Goal: Transaction & Acquisition: Purchase product/service

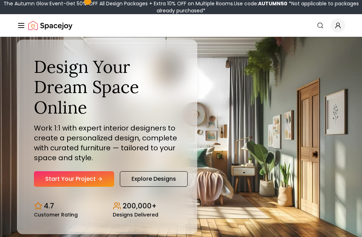
click at [62, 184] on link "Start Your Project" at bounding box center [74, 179] width 80 height 16
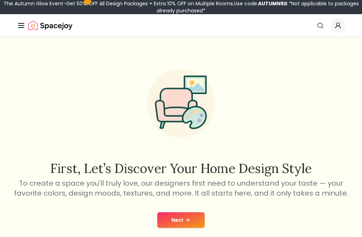
click at [186, 223] on button "Next" at bounding box center [180, 220] width 47 height 16
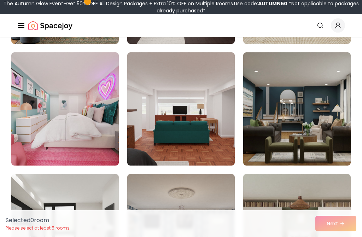
scroll to position [662, 0]
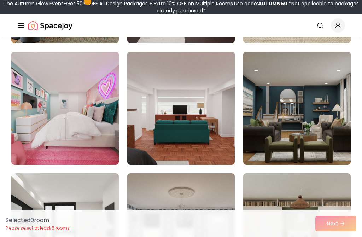
click at [53, 116] on img at bounding box center [65, 108] width 108 height 113
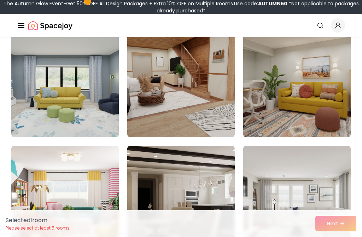
scroll to position [75, 0]
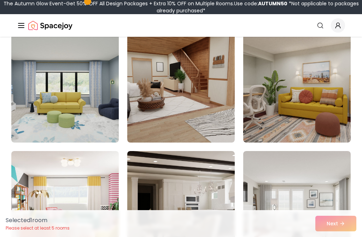
click at [202, 82] on img at bounding box center [181, 85] width 108 height 113
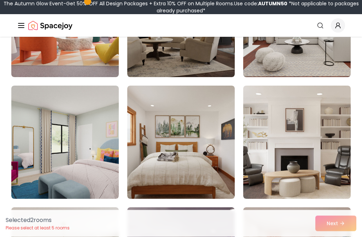
scroll to position [263, 0]
click at [79, 160] on img at bounding box center [65, 142] width 108 height 113
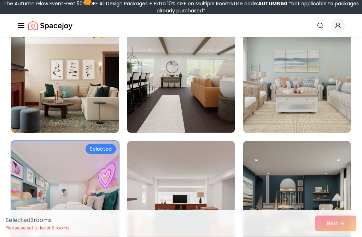
scroll to position [572, 0]
click at [332, 104] on img at bounding box center [297, 75] width 108 height 113
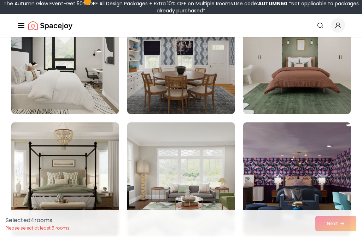
scroll to position [835, 0]
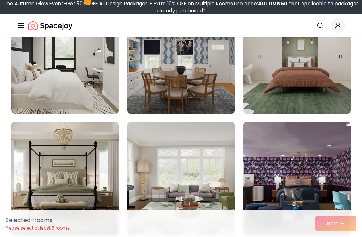
click at [100, 184] on img at bounding box center [65, 178] width 108 height 113
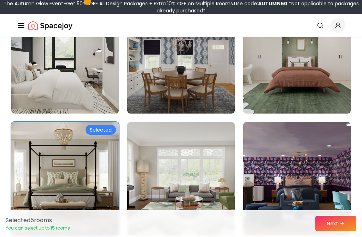
click at [208, 82] on img at bounding box center [181, 56] width 108 height 113
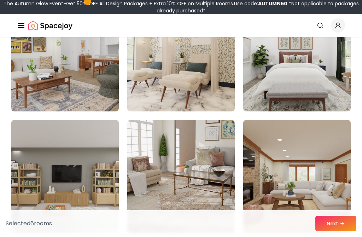
scroll to position [1064, 0]
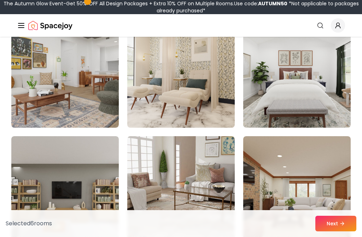
click at [231, 100] on img at bounding box center [181, 71] width 108 height 113
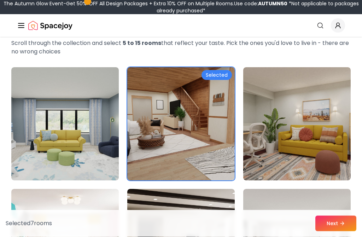
scroll to position [38, 0]
click at [107, 155] on img at bounding box center [65, 123] width 108 height 113
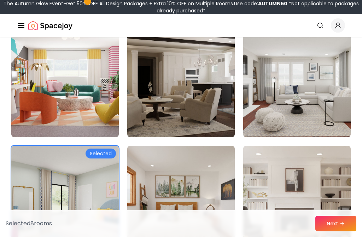
click at [225, 123] on img at bounding box center [181, 80] width 108 height 113
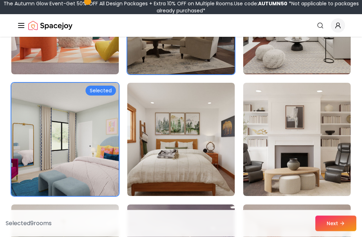
scroll to position [272, 0]
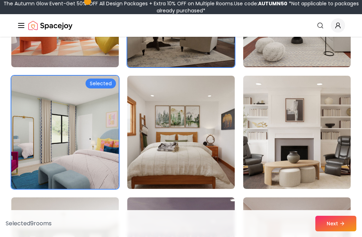
click at [210, 146] on img at bounding box center [181, 132] width 108 height 113
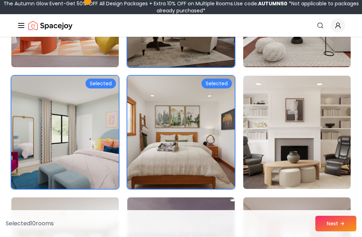
click at [337, 231] on button "Next" at bounding box center [336, 224] width 41 height 16
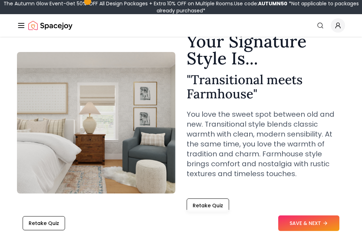
scroll to position [34, 0]
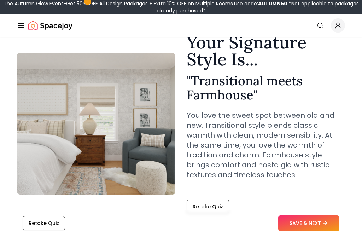
click at [316, 231] on button "SAVE & NEXT" at bounding box center [308, 224] width 61 height 16
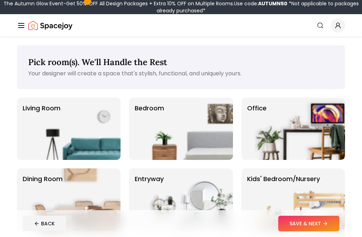
click at [45, 121] on img at bounding box center [75, 129] width 91 height 62
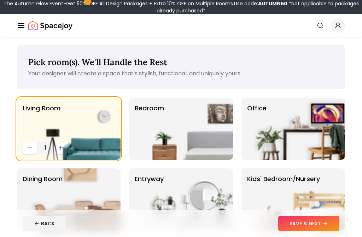
scroll to position [14, 0]
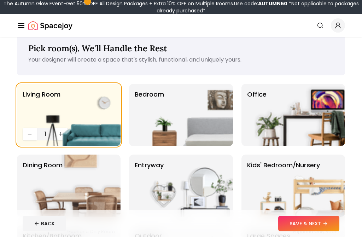
click at [195, 125] on img at bounding box center [188, 115] width 91 height 62
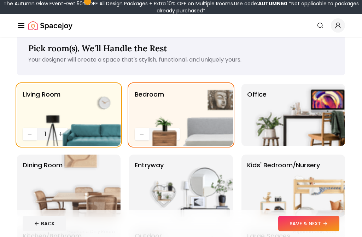
click at [94, 212] on img at bounding box center [75, 186] width 91 height 62
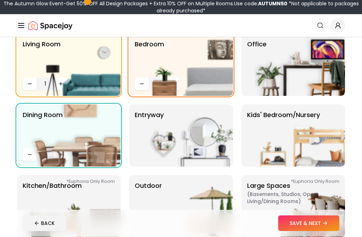
scroll to position [65, 0]
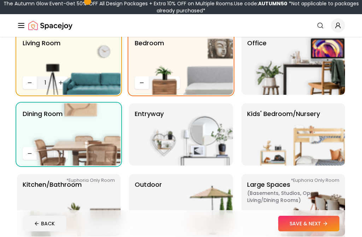
click at [328, 145] on img at bounding box center [300, 134] width 91 height 62
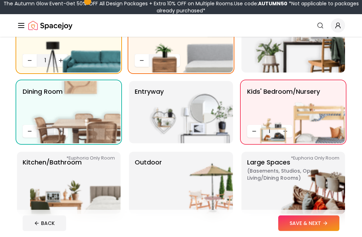
scroll to position [87, 0]
click at [289, 131] on img at bounding box center [300, 112] width 91 height 62
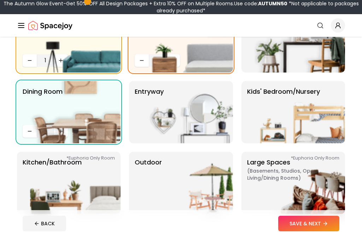
click at [310, 128] on img at bounding box center [300, 112] width 91 height 62
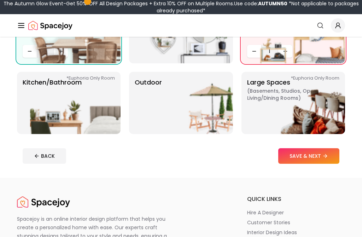
scroll to position [167, 0]
click at [315, 122] on img at bounding box center [300, 103] width 91 height 62
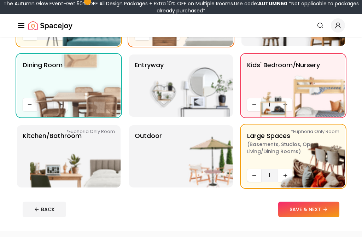
click at [106, 191] on div "Pick room(s). We'll Handle the Rest Your designer will create a space that's st…" at bounding box center [181, 77] width 362 height 309
click at [111, 174] on img at bounding box center [75, 157] width 91 height 62
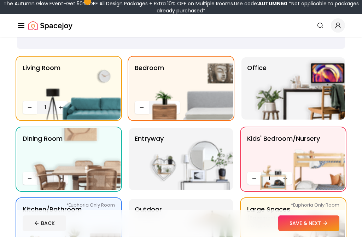
scroll to position [37, 0]
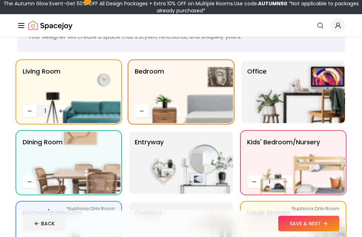
click at [178, 112] on img at bounding box center [188, 92] width 91 height 62
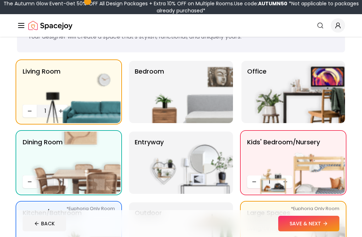
click at [192, 105] on img at bounding box center [188, 92] width 91 height 62
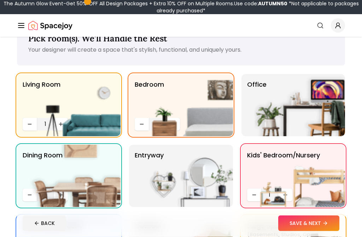
scroll to position [24, 0]
click at [172, 127] on img at bounding box center [188, 105] width 91 height 62
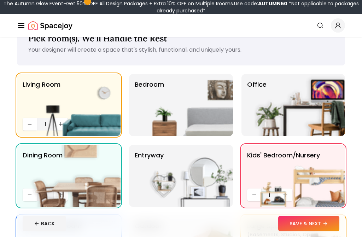
click at [290, 193] on img at bounding box center [300, 176] width 91 height 62
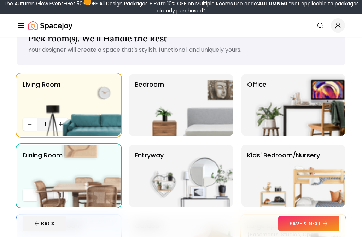
click at [286, 196] on img at bounding box center [300, 176] width 91 height 62
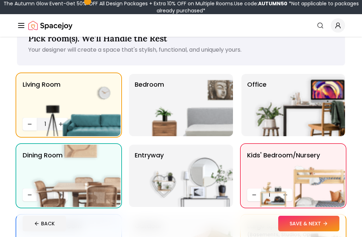
click at [187, 110] on img at bounding box center [188, 105] width 91 height 62
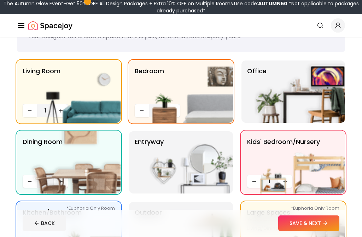
scroll to position [37, 0]
click at [176, 111] on img at bounding box center [188, 92] width 91 height 62
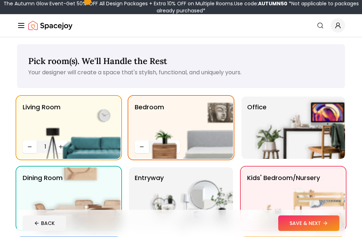
scroll to position [1, 0]
click at [222, 115] on img at bounding box center [188, 128] width 91 height 62
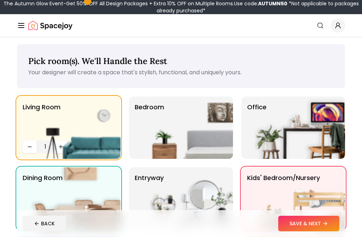
click at [228, 110] on img at bounding box center [188, 128] width 91 height 62
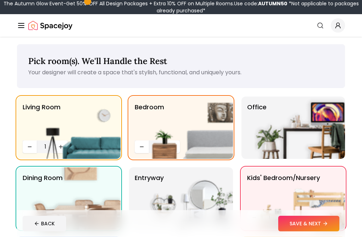
click at [178, 145] on img at bounding box center [188, 128] width 91 height 62
click at [179, 141] on img at bounding box center [188, 128] width 91 height 62
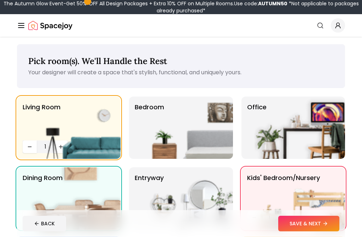
click at [179, 141] on img at bounding box center [188, 128] width 91 height 62
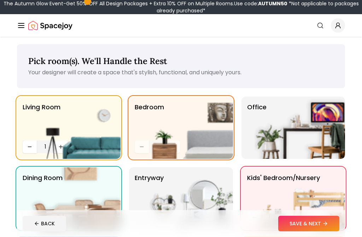
click at [177, 143] on img at bounding box center [188, 128] width 91 height 62
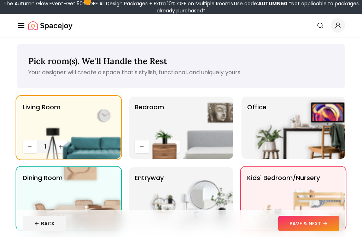
click at [176, 144] on img at bounding box center [188, 128] width 91 height 62
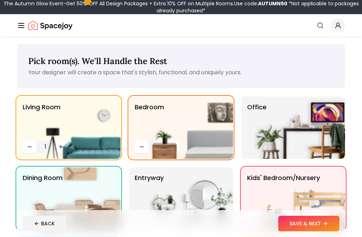
click at [178, 148] on img at bounding box center [188, 128] width 91 height 62
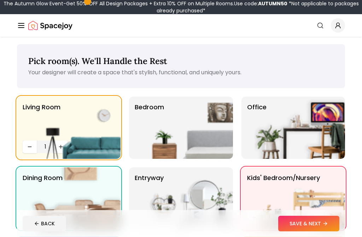
click at [179, 146] on img at bounding box center [188, 128] width 91 height 62
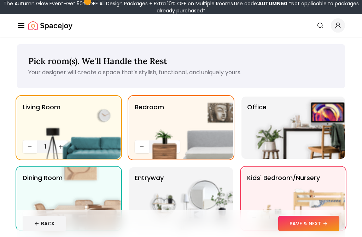
click at [179, 143] on img at bounding box center [188, 128] width 91 height 62
click at [179, 142] on img at bounding box center [188, 128] width 91 height 62
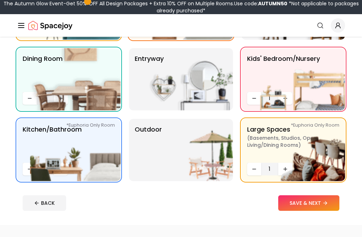
scroll to position [120, 0]
click at [220, 160] on img at bounding box center [188, 150] width 91 height 62
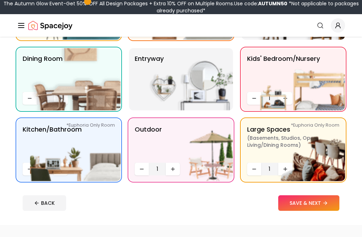
click at [219, 99] on img at bounding box center [188, 79] width 91 height 62
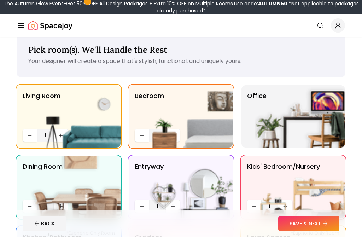
click at [318, 135] on img at bounding box center [300, 116] width 91 height 62
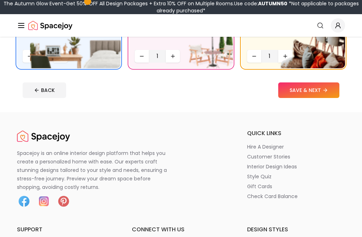
click at [315, 87] on button "SAVE & NEXT" at bounding box center [308, 91] width 61 height 16
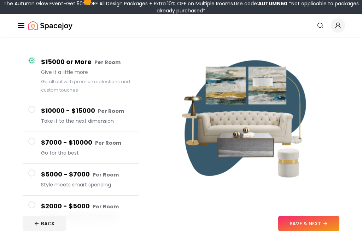
scroll to position [52, 0]
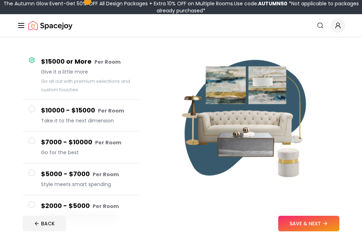
click at [48, 113] on h4 "$10000 - $15000 Per Room" at bounding box center [87, 110] width 93 height 10
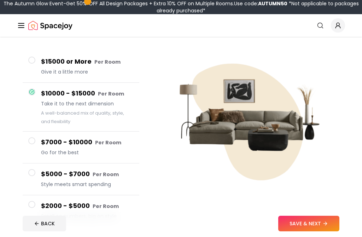
click at [39, 145] on button "$7000 - $10000 Per Room Go for the best" at bounding box center [81, 148] width 117 height 32
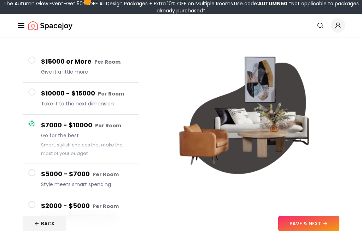
click at [38, 175] on button "$5000 - $7000 Per Room Style meets smart spending" at bounding box center [81, 179] width 117 height 32
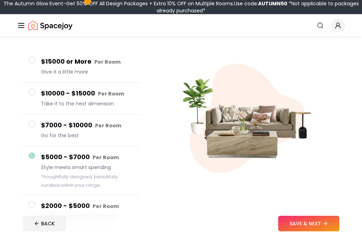
click at [29, 219] on button "$2000 - $5000 Per Room Small on numbers, big on style" at bounding box center [81, 210] width 117 height 31
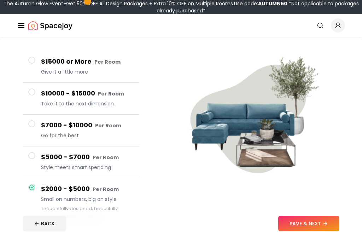
click at [27, 67] on button "$15000 or More Per Room Give it a little more" at bounding box center [81, 67] width 117 height 32
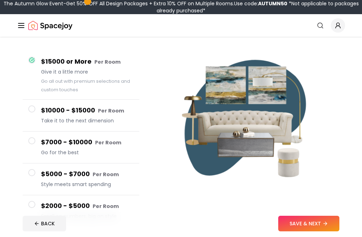
click at [316, 231] on button "SAVE & NEXT" at bounding box center [308, 224] width 61 height 16
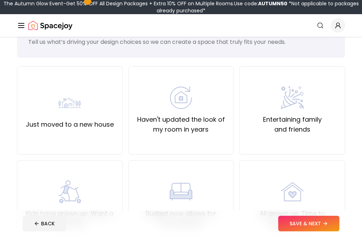
scroll to position [31, 0]
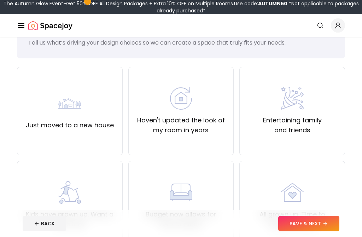
click at [40, 108] on div "Just moved to a new house" at bounding box center [70, 111] width 88 height 38
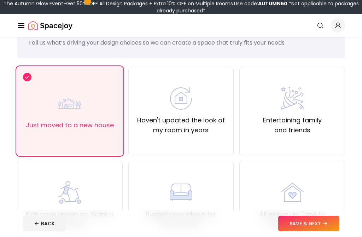
click at [318, 231] on button "SAVE & NEXT" at bounding box center [308, 224] width 61 height 16
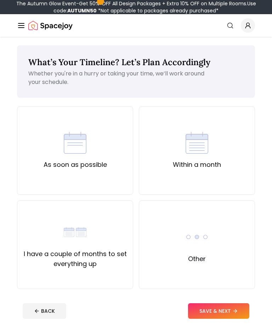
click at [44, 139] on div "As soon as possible" at bounding box center [75, 150] width 63 height 38
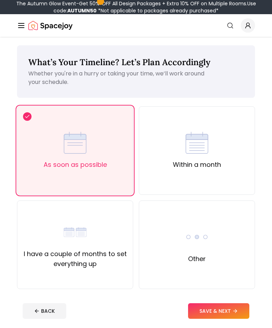
click at [209, 237] on button "SAVE & NEXT" at bounding box center [218, 311] width 61 height 16
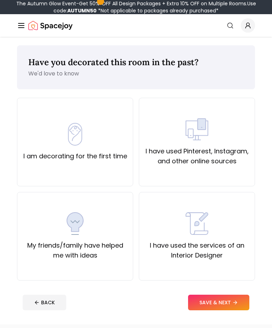
click at [47, 136] on div "I am decorating for the first time" at bounding box center [75, 142] width 104 height 38
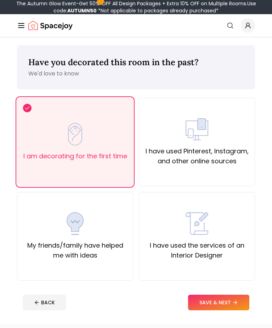
click at [226, 237] on button "SAVE & NEXT" at bounding box center [218, 302] width 61 height 16
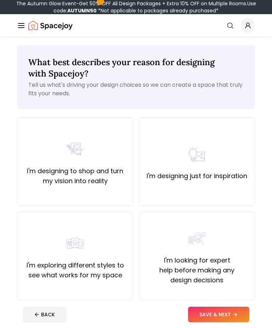
click at [99, 237] on label "I'm exploring different styles to see what works for my space" at bounding box center [75, 270] width 104 height 20
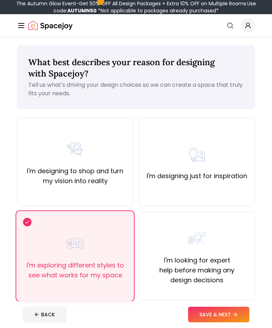
click at [214, 237] on button "SAVE & NEXT" at bounding box center [218, 314] width 61 height 16
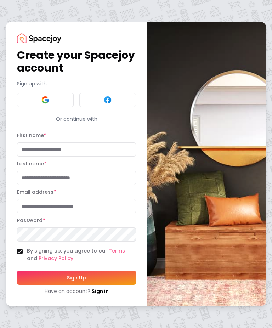
click at [28, 107] on button at bounding box center [45, 100] width 57 height 14
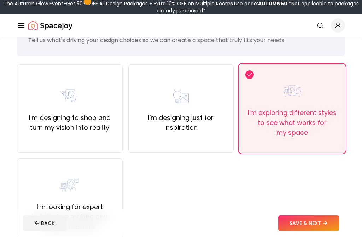
scroll to position [33, 0]
